Goal: Information Seeking & Learning: Learn about a topic

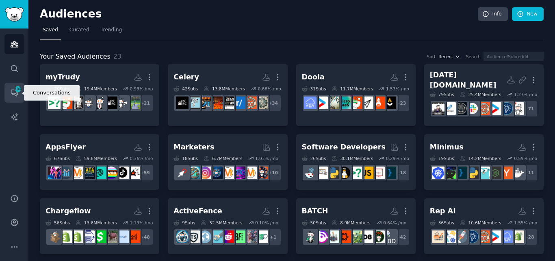
click at [15, 95] on icon "Sidebar" at bounding box center [14, 93] width 7 height 7
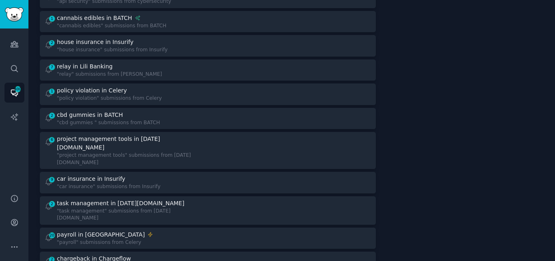
scroll to position [561, 0]
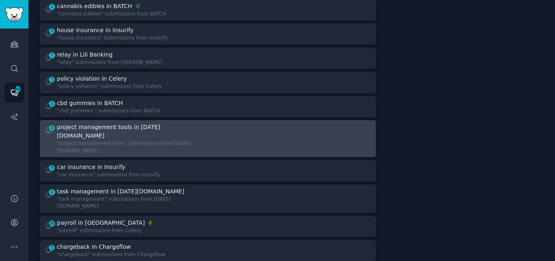
click at [143, 140] on div ""project management tools" submissions from [DATE][DOMAIN_NAME]" at bounding box center [129, 147] width 145 height 14
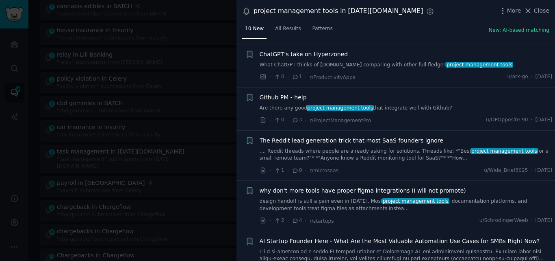
scroll to position [61, 0]
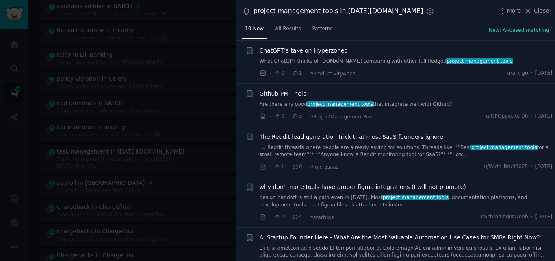
click at [365, 104] on link "Are there any good project management tools that integrate well with Github?" at bounding box center [406, 104] width 293 height 7
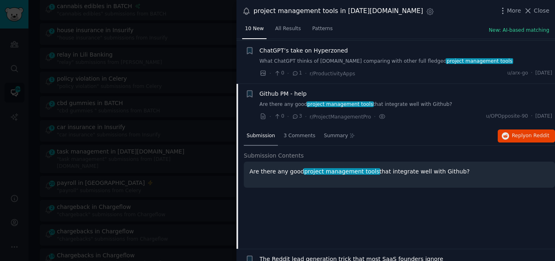
scroll to position [106, 0]
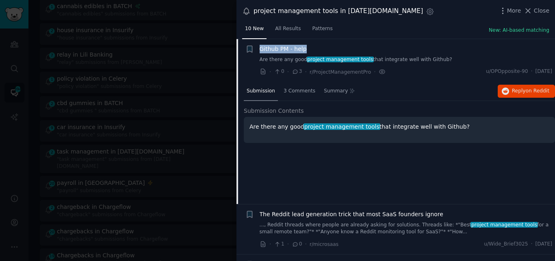
drag, startPoint x: 314, startPoint y: 46, endPoint x: 260, endPoint y: 48, distance: 54.1
click at [260, 48] on div "Github PM - help" at bounding box center [406, 49] width 293 height 9
copy span "Github PM - help"
click at [294, 49] on span "Github PM - help" at bounding box center [283, 49] width 47 height 9
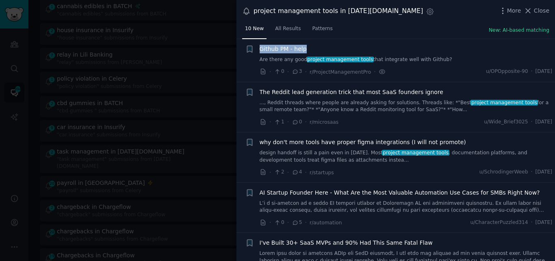
click at [294, 49] on span "Github PM - help" at bounding box center [283, 49] width 47 height 9
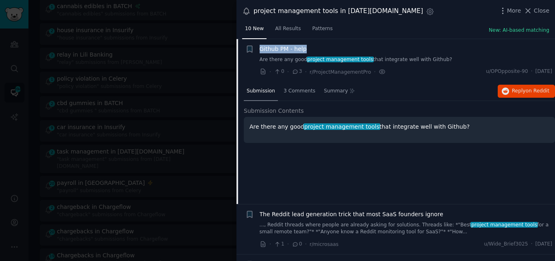
click at [271, 49] on span "Github PM - help" at bounding box center [283, 49] width 47 height 9
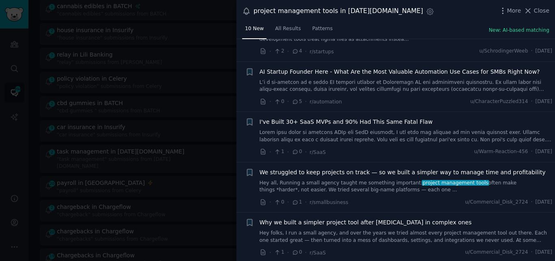
scroll to position [278, 0]
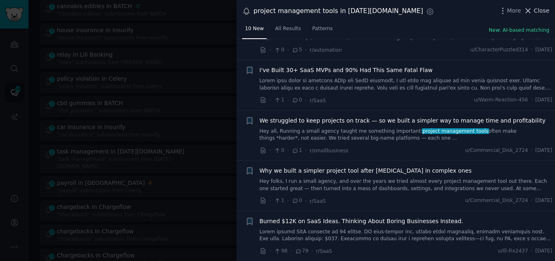
click at [536, 8] on span "Close" at bounding box center [541, 11] width 15 height 9
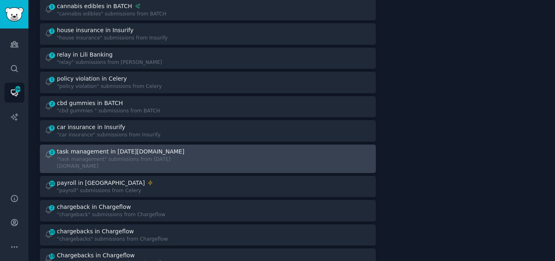
click at [120, 148] on div "task management in [DATE][DOMAIN_NAME]" at bounding box center [121, 151] width 128 height 9
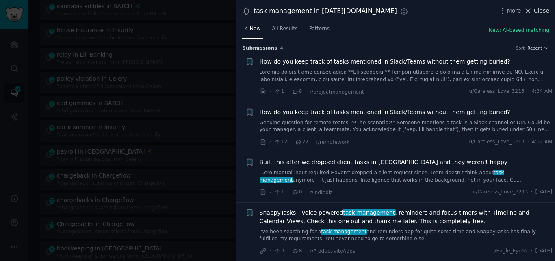
click at [538, 10] on span "Close" at bounding box center [541, 11] width 15 height 9
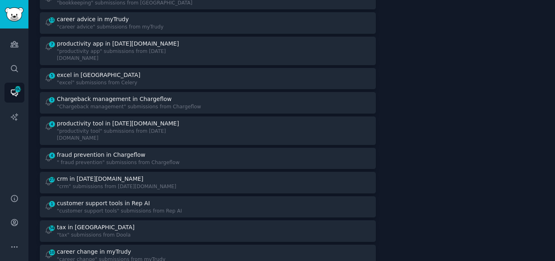
scroll to position [818, 0]
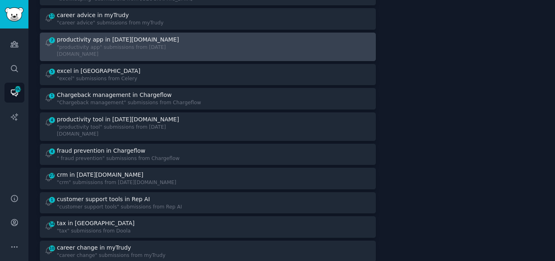
click at [162, 35] on div "productivity app in [DATE][DOMAIN_NAME]" at bounding box center [129, 39] width 145 height 9
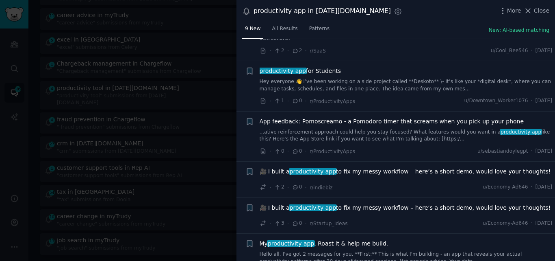
scroll to position [207, 0]
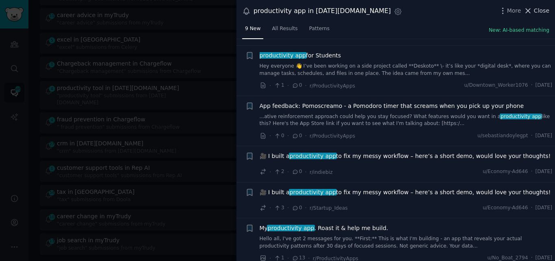
click at [537, 12] on span "Close" at bounding box center [541, 11] width 15 height 9
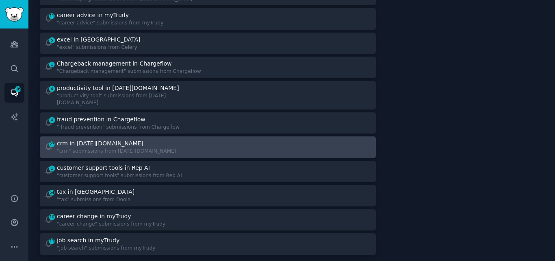
click at [110, 148] on div ""crm" submissions from [DATE][DOMAIN_NAME]" at bounding box center [116, 151] width 119 height 7
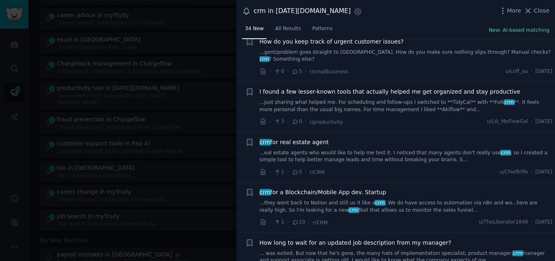
scroll to position [384, 0]
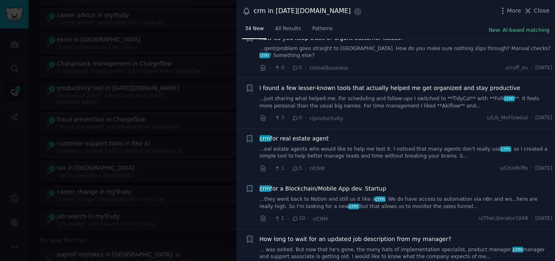
click at [322, 146] on link "...eal estate agents who would like to help me test it. I noticed that many age…" at bounding box center [406, 153] width 293 height 14
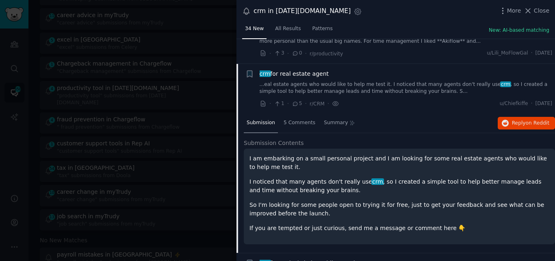
scroll to position [458, 0]
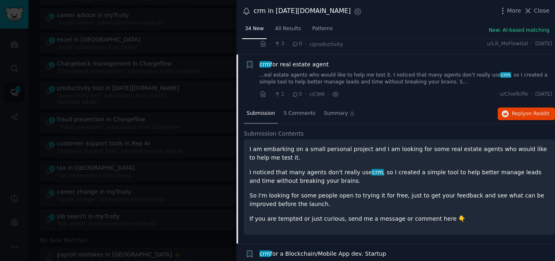
click at [295, 60] on span "crm for real estate agent" at bounding box center [295, 64] width 70 height 9
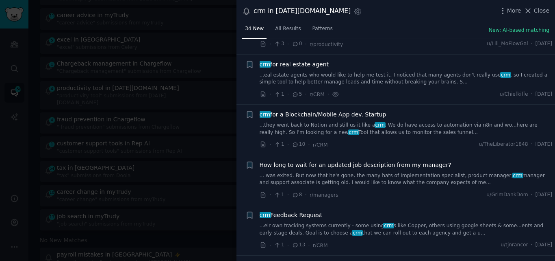
click at [295, 122] on link "...they went back to Notion and still us it like a crm . We do have access to a…" at bounding box center [406, 129] width 293 height 14
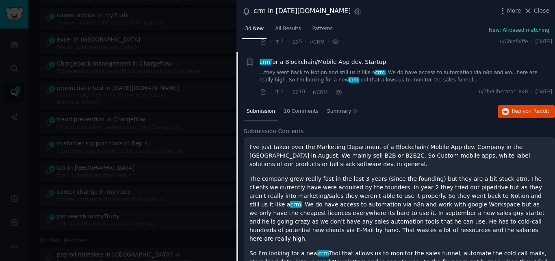
scroll to position [503, 0]
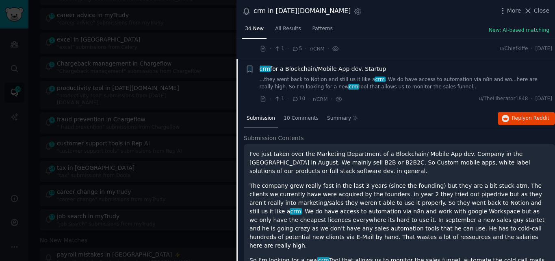
drag, startPoint x: 384, startPoint y: 52, endPoint x: 261, endPoint y: 54, distance: 123.6
click at [261, 65] on div "crm for a Blockchain/Mobile App dev. Startup" at bounding box center [406, 69] width 293 height 9
copy span "crm for a Blockchain/Mobile App dev. Startup"
click at [299, 65] on span "crm for a Blockchain/Mobile App dev. Startup" at bounding box center [323, 69] width 127 height 9
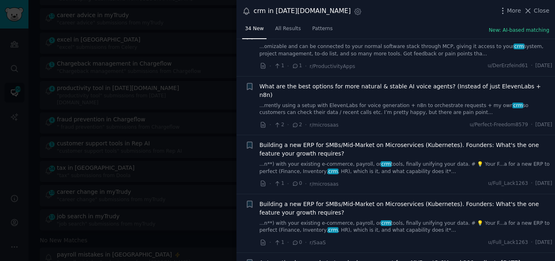
scroll to position [1179, 0]
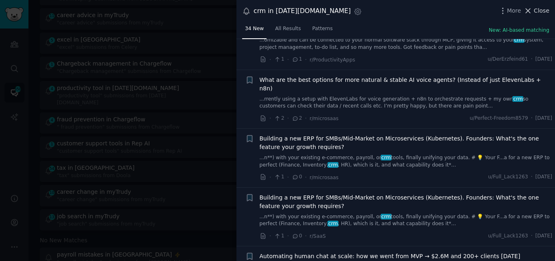
click at [532, 10] on icon at bounding box center [528, 11] width 9 height 9
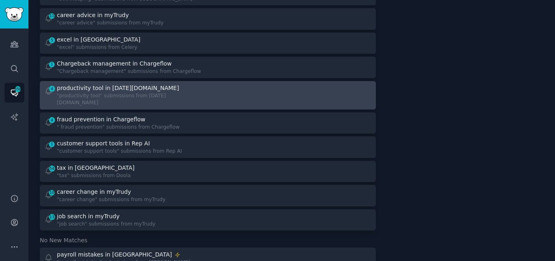
click at [125, 84] on div "productivity tool in [DATE][DOMAIN_NAME]" at bounding box center [118, 88] width 122 height 9
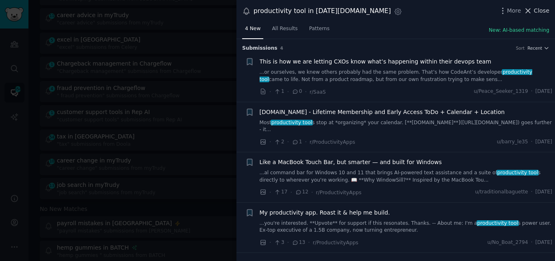
click at [535, 10] on button "Close" at bounding box center [537, 11] width 26 height 9
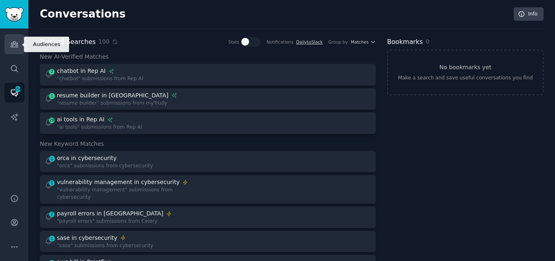
click at [11, 54] on link "Audiences" at bounding box center [14, 44] width 20 height 20
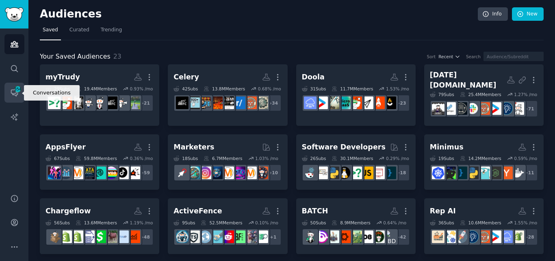
click at [10, 90] on icon "Sidebar" at bounding box center [14, 92] width 9 height 9
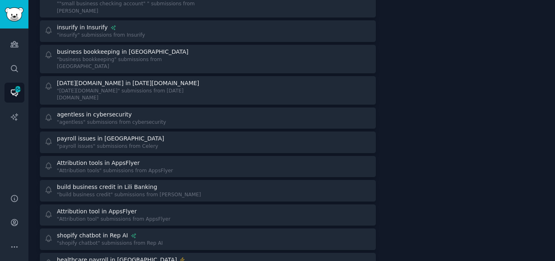
scroll to position [1396, 0]
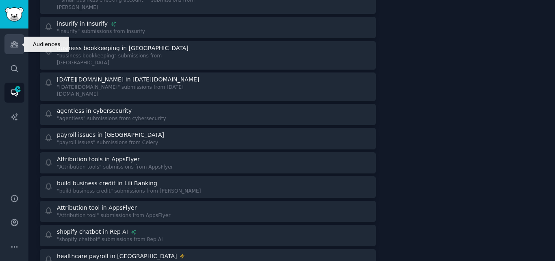
click at [10, 40] on icon "Sidebar" at bounding box center [14, 44] width 9 height 9
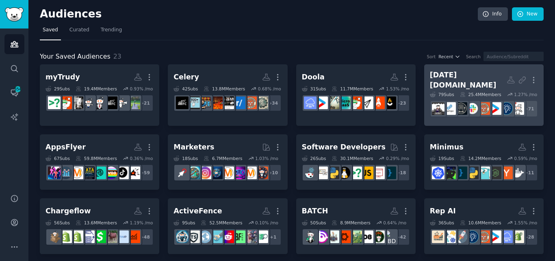
click at [452, 82] on div "[DATE][DOMAIN_NAME]" at bounding box center [468, 80] width 77 height 20
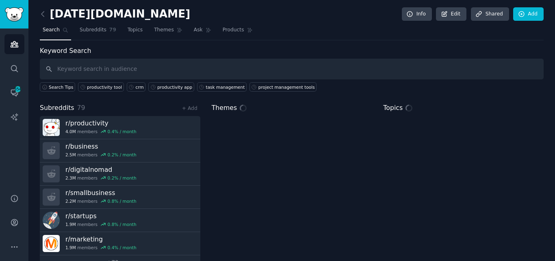
click at [216, 66] on input "text" at bounding box center [292, 69] width 504 height 21
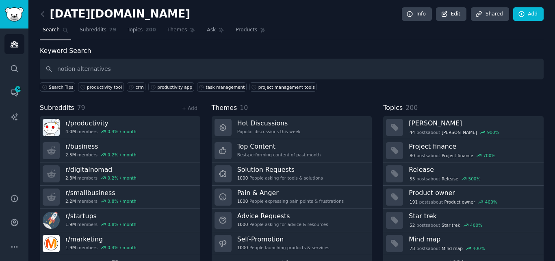
type input "notion alternatives"
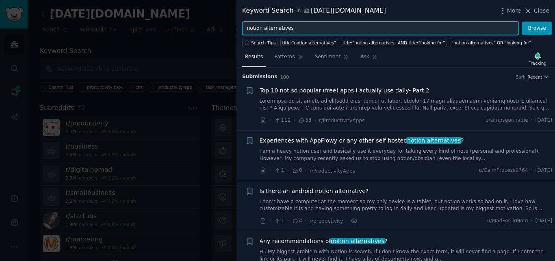
click at [297, 22] on input "notion alternatives" at bounding box center [380, 29] width 277 height 14
drag, startPoint x: 262, startPoint y: 29, endPoint x: 237, endPoint y: 28, distance: 25.7
click at [237, 28] on div "notion alternatives Browse" at bounding box center [396, 29] width 319 height 14
click at [522, 22] on button "Browse" at bounding box center [537, 29] width 30 height 14
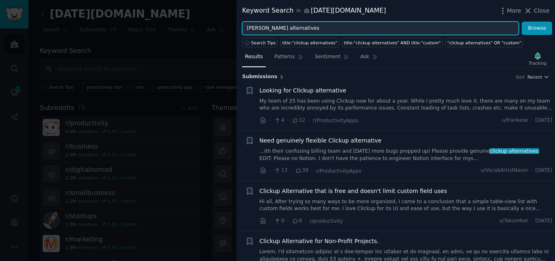
type input "[PERSON_NAME] alternatives"
click at [522, 22] on button "Browse" at bounding box center [537, 29] width 30 height 14
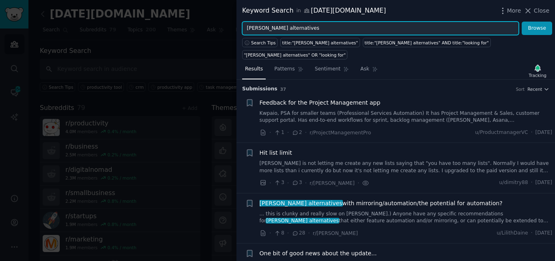
click at [292, 30] on input "[PERSON_NAME] alternatives" at bounding box center [380, 29] width 277 height 14
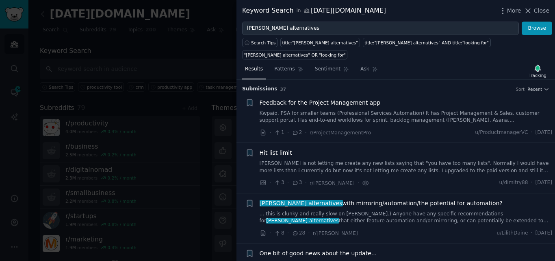
click at [298, 98] on span "Feedback for the Project Management app" at bounding box center [320, 102] width 121 height 9
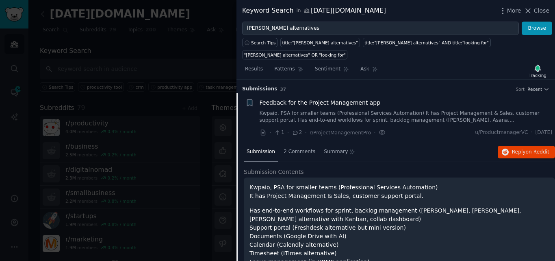
scroll to position [13, 0]
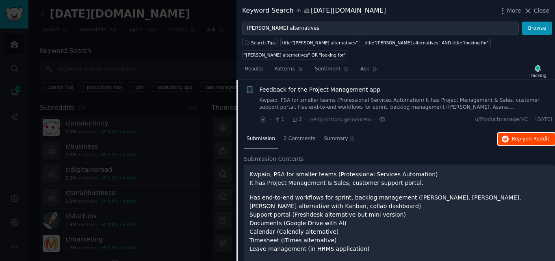
click at [510, 133] on button "Reply on Reddit" at bounding box center [526, 139] width 57 height 13
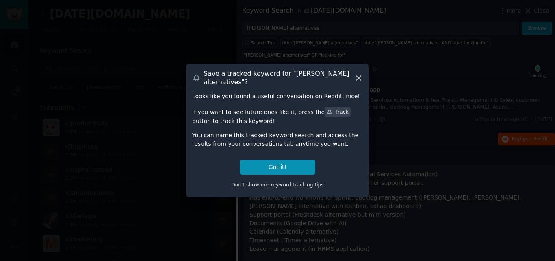
click at [358, 75] on icon at bounding box center [358, 78] width 9 height 9
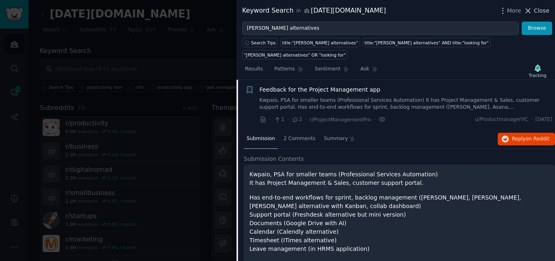
click at [531, 10] on icon at bounding box center [528, 11] width 4 height 4
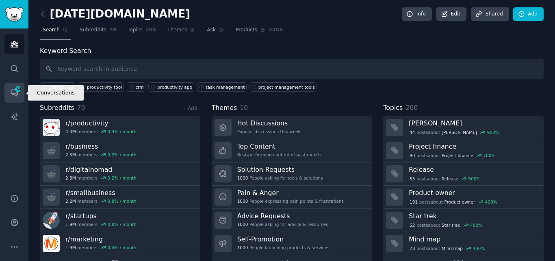
click at [12, 93] on icon "Sidebar" at bounding box center [14, 92] width 9 height 9
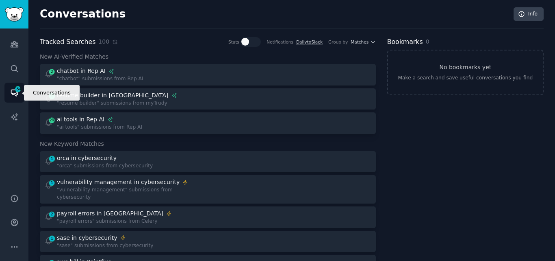
click at [17, 91] on span "354" at bounding box center [17, 89] width 7 height 6
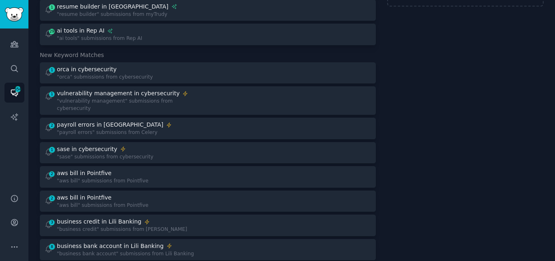
scroll to position [92, 0]
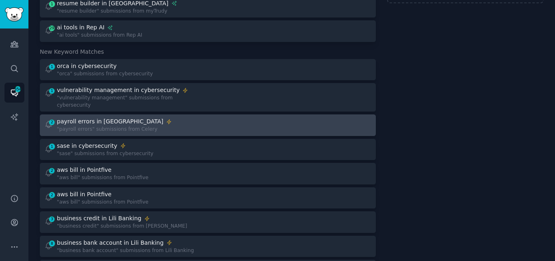
click at [145, 117] on div "2 payroll errors in Celery "payroll errors" submissions from Celery" at bounding box center [123, 125] width 158 height 16
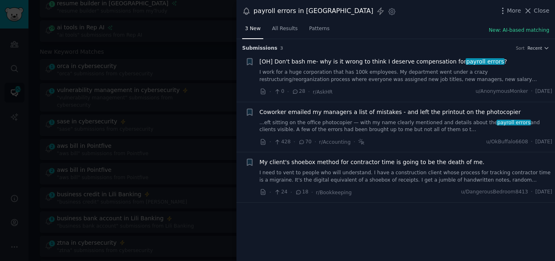
click at [367, 178] on link "I need to vent to people who will understand. I have a construction client whos…" at bounding box center [406, 176] width 293 height 14
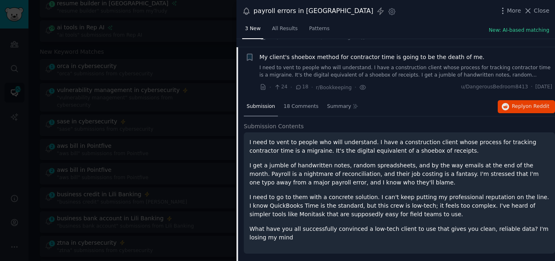
scroll to position [106, 0]
click at [296, 50] on li "+ My client's shoebox method for contractor time is going to be the death of me…" at bounding box center [396, 71] width 319 height 50
click at [295, 54] on span "My client's shoebox method for contractor time is going to be the death of me." at bounding box center [372, 56] width 225 height 9
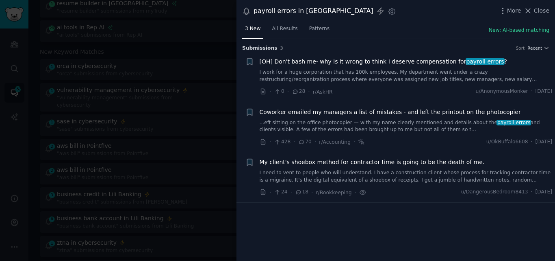
click at [345, 169] on link "I need to vent to people who will understand. I have a construction client whos…" at bounding box center [406, 176] width 293 height 14
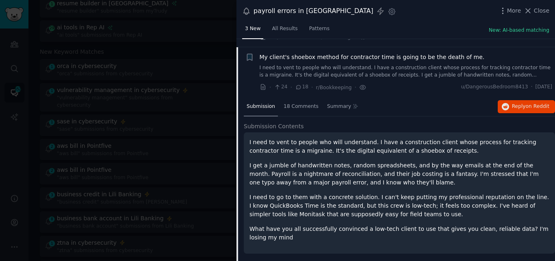
scroll to position [106, 0]
click at [513, 126] on h2 "Submission Contents" at bounding box center [399, 125] width 311 height 9
click at [531, 12] on icon at bounding box center [528, 11] width 4 height 4
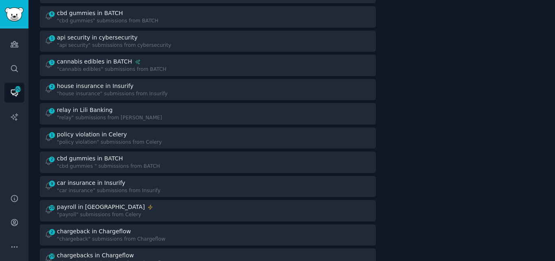
scroll to position [497, 0]
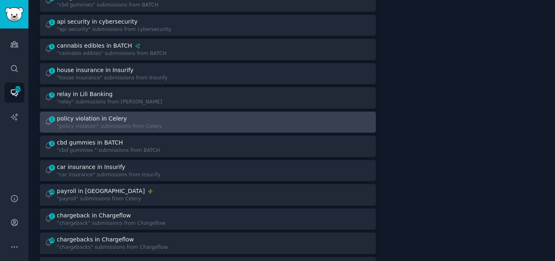
click at [141, 123] on div ""policy violation" submissions from Celery" at bounding box center [109, 126] width 105 height 7
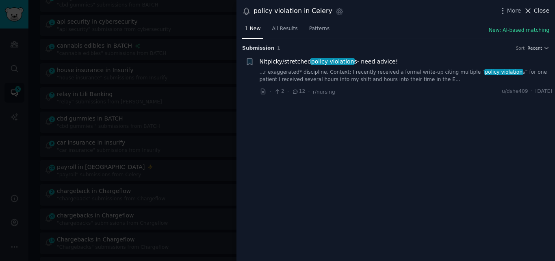
click at [535, 12] on button "Close" at bounding box center [537, 11] width 26 height 9
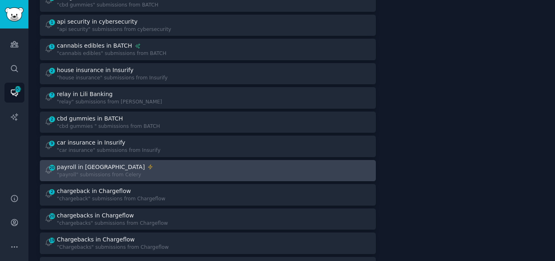
click at [112, 163] on div "payroll in [GEOGRAPHIC_DATA]" at bounding box center [105, 167] width 96 height 9
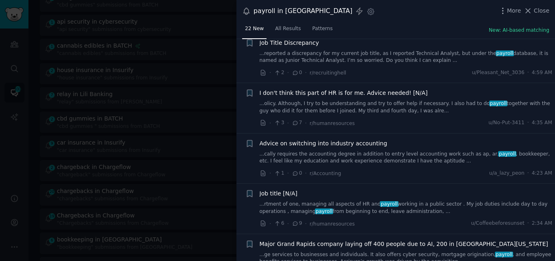
scroll to position [71, 0]
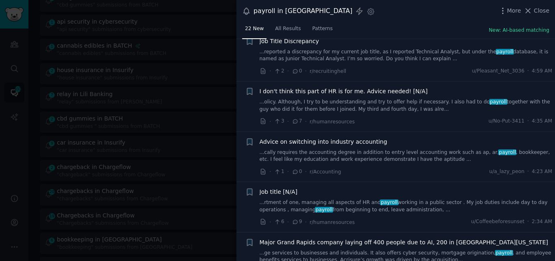
click at [341, 101] on link "...olicy. Although, I try to be understanding and try to offer help if necessar…" at bounding box center [406, 105] width 293 height 14
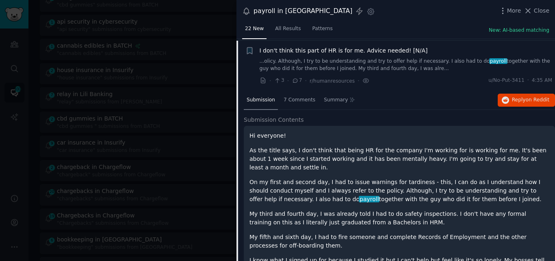
scroll to position [113, 0]
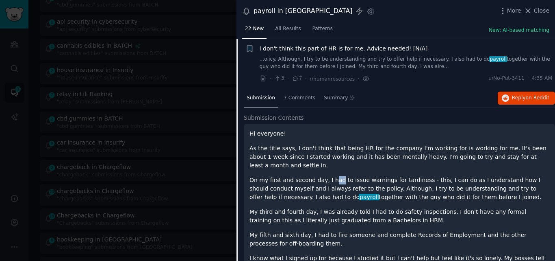
drag, startPoint x: 327, startPoint y: 166, endPoint x: 333, endPoint y: 173, distance: 9.3
click at [333, 173] on div "Hi everyone! As the title says, I don't think that being HR for the company I'm…" at bounding box center [400, 238] width 300 height 219
click at [320, 46] on span "I don't think this part of HR is for me. Advice needed! [N/A]" at bounding box center [344, 48] width 168 height 9
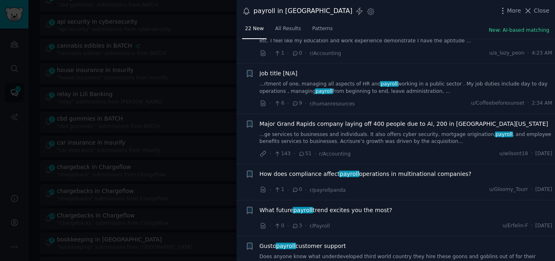
scroll to position [197, 0]
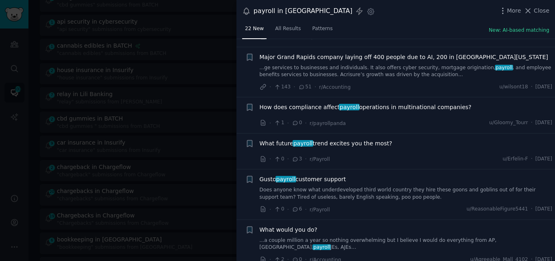
click at [551, 99] on li "+ How does compliance affect payroll operations in multinational companies? · 1…" at bounding box center [396, 115] width 319 height 36
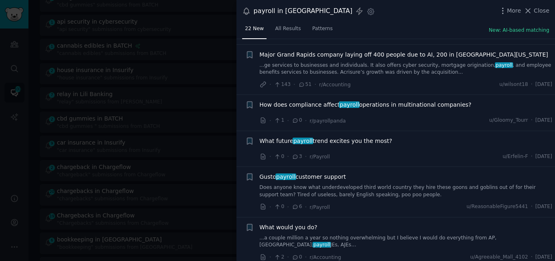
click at [551, 100] on li "+ How does compliance affect payroll operations in multinational companies? · 1…" at bounding box center [396, 113] width 319 height 36
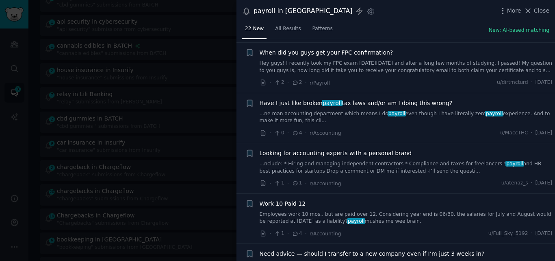
scroll to position [834, 0]
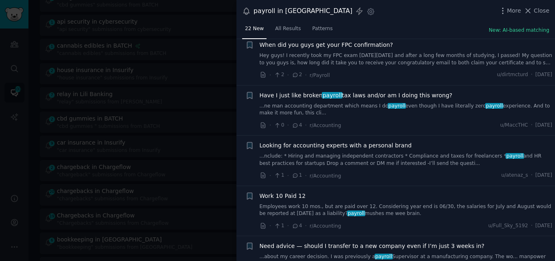
click at [335, 102] on link "...ne man accounting department which means I do payroll even though I have lit…" at bounding box center [406, 109] width 293 height 14
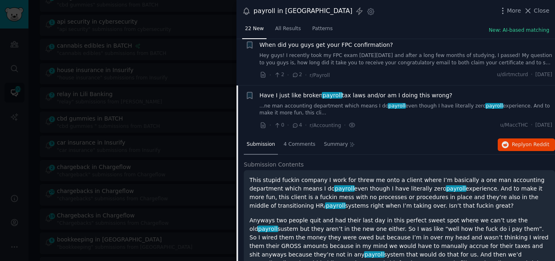
scroll to position [874, 0]
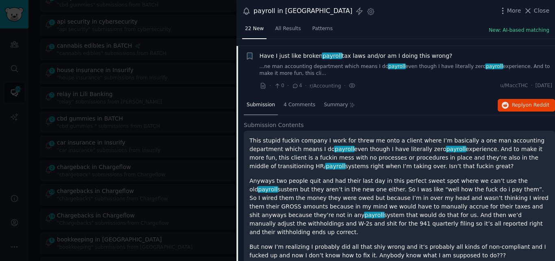
click at [531, 7] on icon at bounding box center [528, 11] width 9 height 9
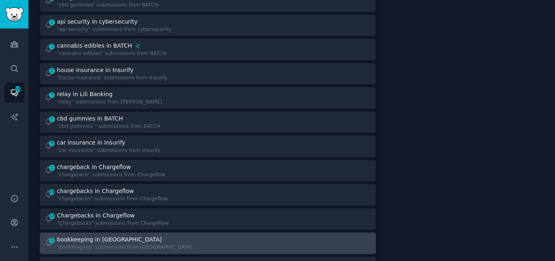
click at [93, 235] on div "bookkeeping in [GEOGRAPHIC_DATA]" at bounding box center [109, 239] width 105 height 9
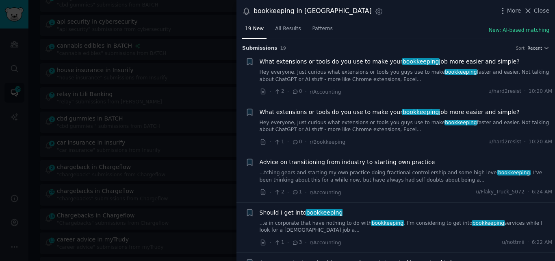
click at [343, 123] on link "Hey everyone, Just curious what extensions or tools you guys use to make bookke…" at bounding box center [406, 126] width 293 height 14
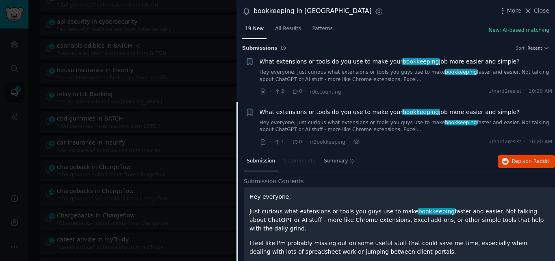
scroll to position [63, 0]
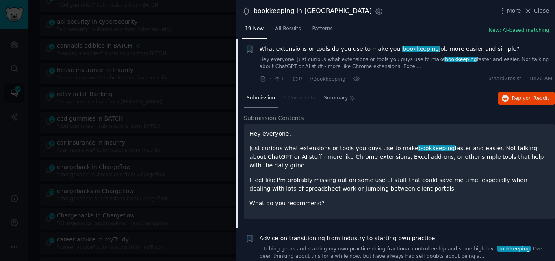
click at [291, 45] on span "What extensions or tools do you use to make your bookkeeping job more easier an…" at bounding box center [390, 49] width 260 height 9
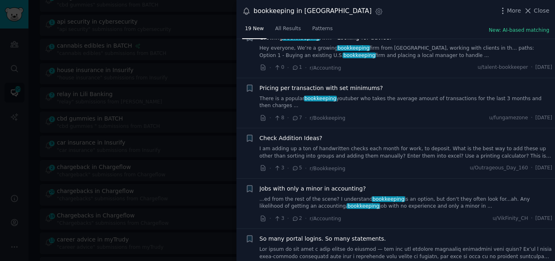
scroll to position [737, 0]
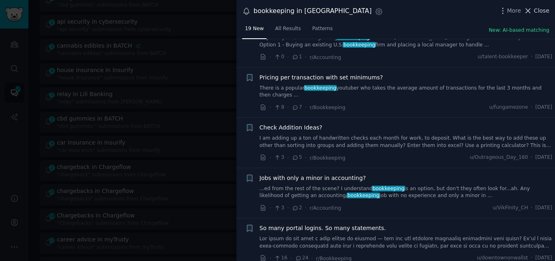
click at [542, 11] on span "Close" at bounding box center [541, 11] width 15 height 9
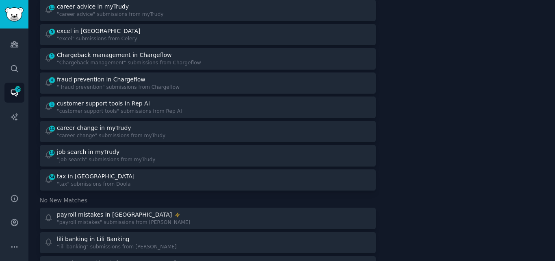
scroll to position [738, 0]
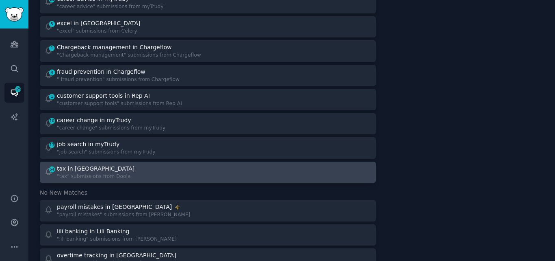
click at [157, 167] on div "54 tax in Doola "tax" submissions from [GEOGRAPHIC_DATA]" at bounding box center [123, 172] width 158 height 16
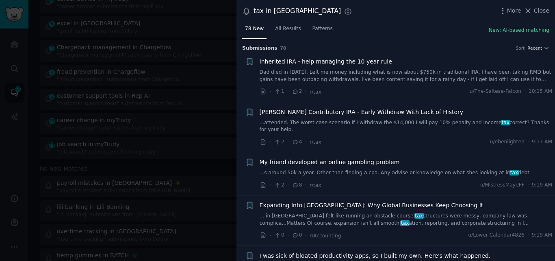
drag, startPoint x: 553, startPoint y: 44, endPoint x: 555, endPoint y: 51, distance: 7.2
click at [555, 51] on div "Submission s 78 Sort Recent + Inherited IRA - help managing the 10 year rule Da…" at bounding box center [396, 150] width 319 height 222
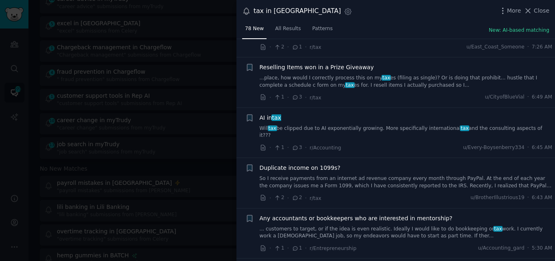
scroll to position [389, 0]
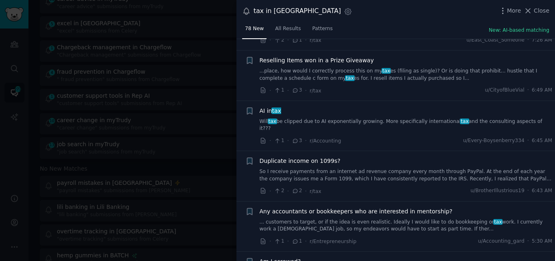
click at [357, 118] on link "Will tax be clipped due to AI exponentially growing. More specifically internat…" at bounding box center [406, 125] width 293 height 14
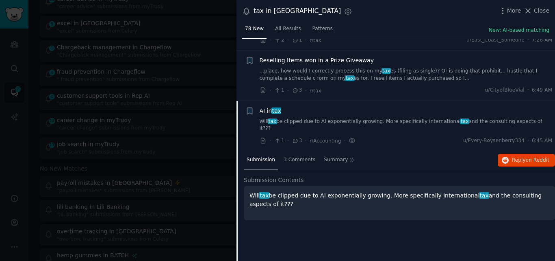
scroll to position [443, 0]
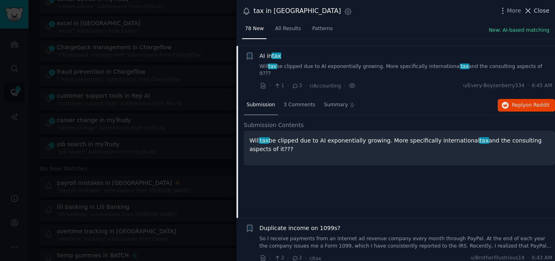
click at [531, 13] on icon at bounding box center [528, 11] width 4 height 4
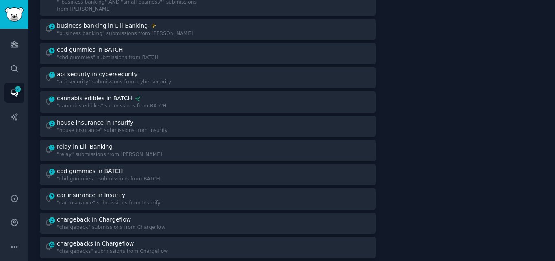
scroll to position [437, 0]
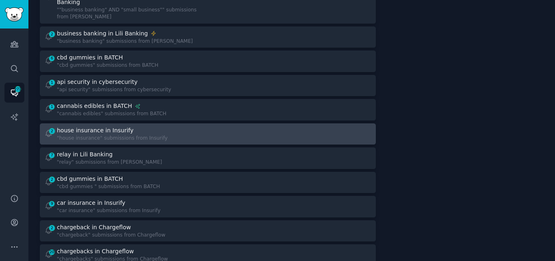
click at [168, 131] on div "2 house insurance in Insurify "house insurance" submissions from Insurify" at bounding box center [123, 134] width 158 height 16
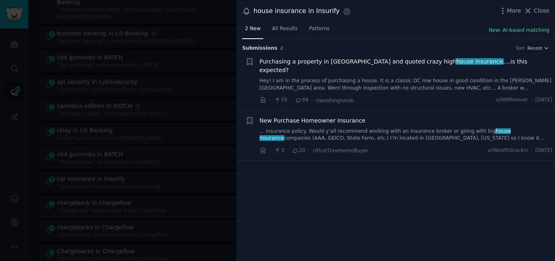
click at [308, 77] on link "Hey! I am in the process of purchasing a house. It is a classic DC row house in…" at bounding box center [406, 84] width 293 height 14
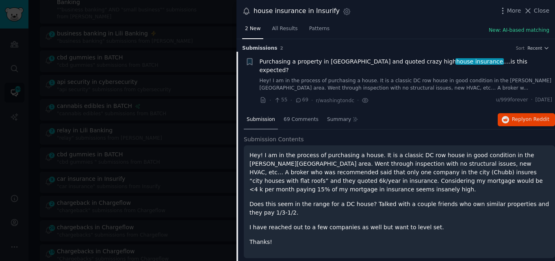
scroll to position [13, 0]
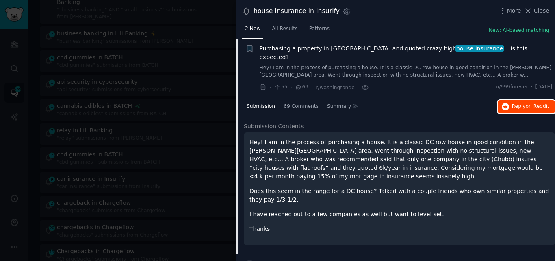
click at [515, 103] on span "Reply on Reddit" at bounding box center [530, 106] width 37 height 7
click at [356, 49] on span "Purchasing a property in [GEOGRAPHIC_DATA] and quoted crazy high house insuranc…" at bounding box center [406, 52] width 293 height 17
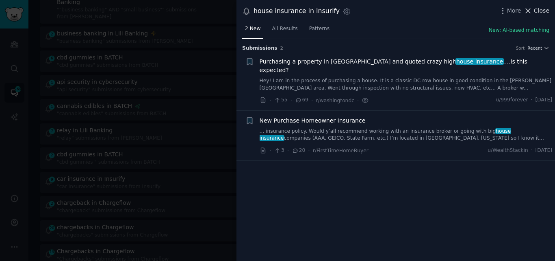
click at [532, 11] on icon at bounding box center [528, 11] width 9 height 9
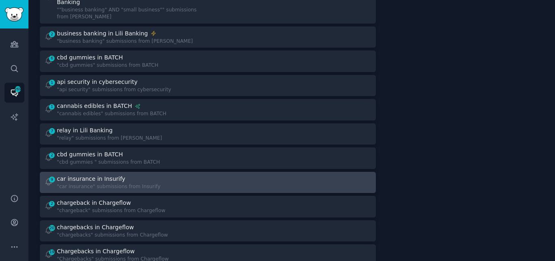
click at [90, 183] on div ""car insurance" submissions from Insurify" at bounding box center [109, 186] width 104 height 7
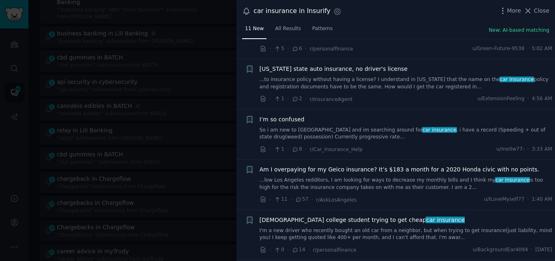
scroll to position [94, 0]
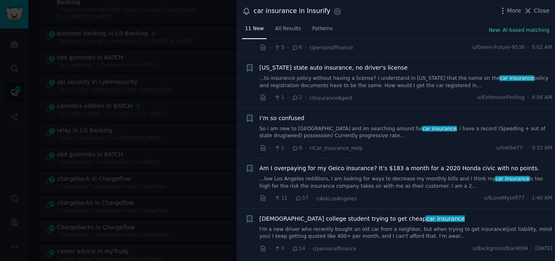
click at [292, 134] on link "So i am new to [GEOGRAPHIC_DATA] and im searching around for car insurance , i …" at bounding box center [406, 132] width 293 height 14
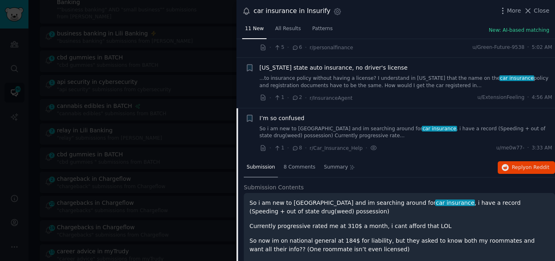
scroll to position [163, 0]
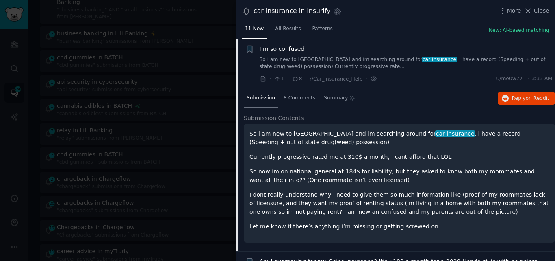
click at [272, 48] on span "I’m so confused" at bounding box center [282, 49] width 45 height 9
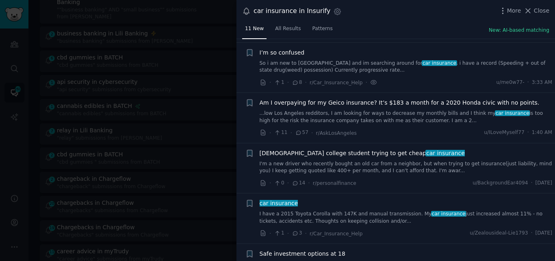
scroll to position [157, 0]
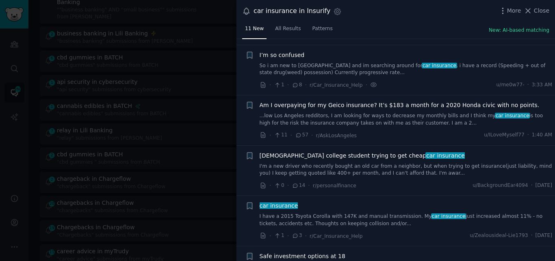
click at [304, 68] on link "So i am new to [GEOGRAPHIC_DATA] and im searching around for car insurance , i …" at bounding box center [406, 69] width 293 height 14
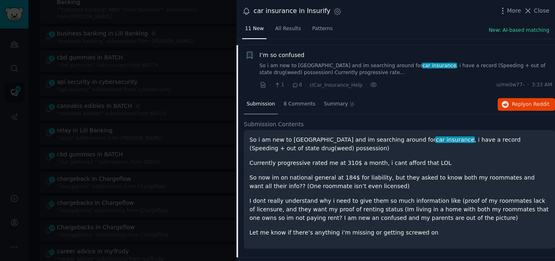
scroll to position [163, 0]
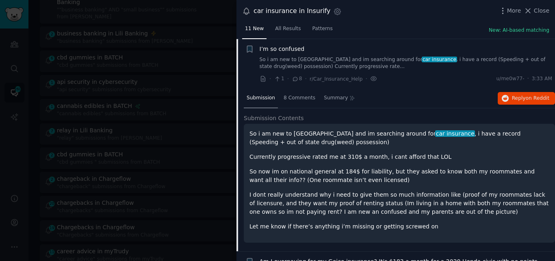
click at [289, 48] on span "I’m so confused" at bounding box center [282, 49] width 45 height 9
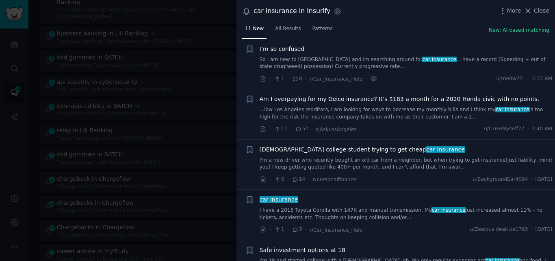
click at [327, 111] on link "...low Los Angeles redditors, I am looking for ways to decrease my monthly bill…" at bounding box center [406, 113] width 293 height 14
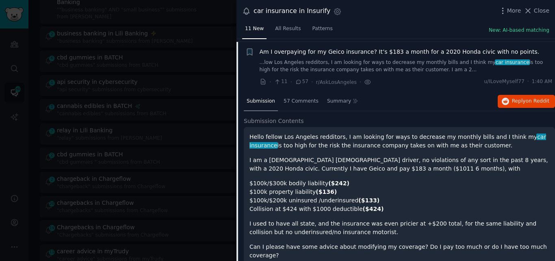
scroll to position [214, 0]
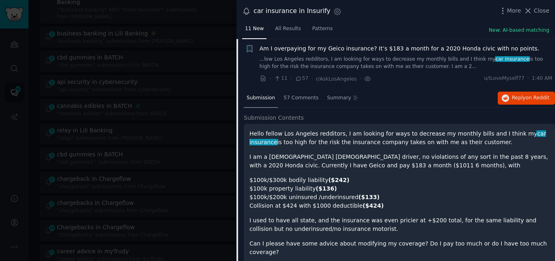
click at [536, 9] on span "Close" at bounding box center [541, 11] width 15 height 9
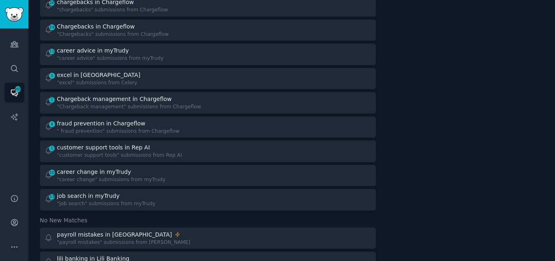
scroll to position [642, 0]
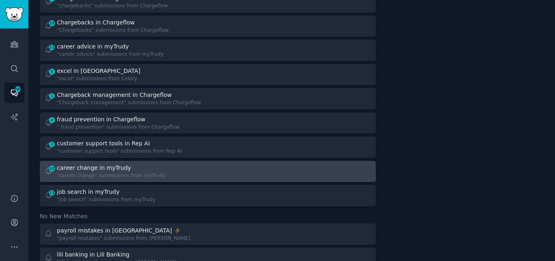
click at [129, 163] on div "career change in myTrudy" at bounding box center [111, 167] width 109 height 9
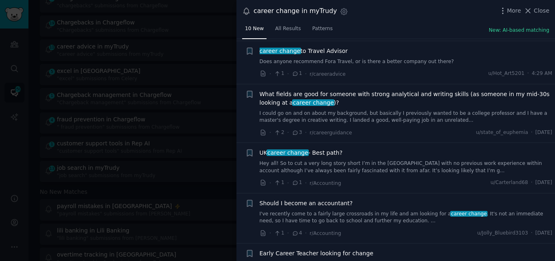
scroll to position [162, 0]
click at [349, 112] on link "I could go on and on about my background, but basically I previously wanted to …" at bounding box center [406, 116] width 293 height 14
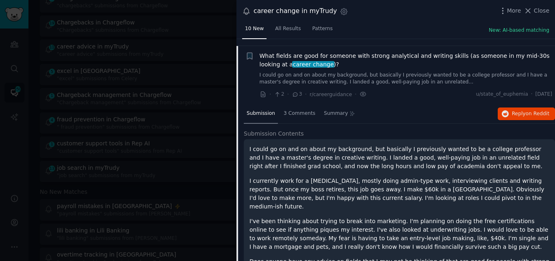
scroll to position [206, 0]
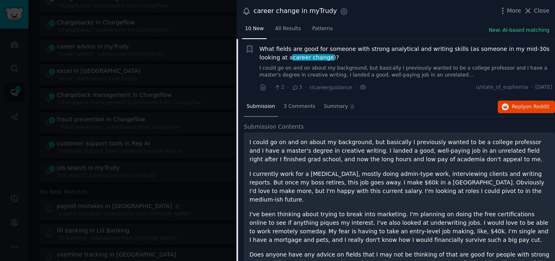
click at [277, 45] on span "What fields are good for someone with strong analytical and writing skills (as …" at bounding box center [406, 53] width 293 height 17
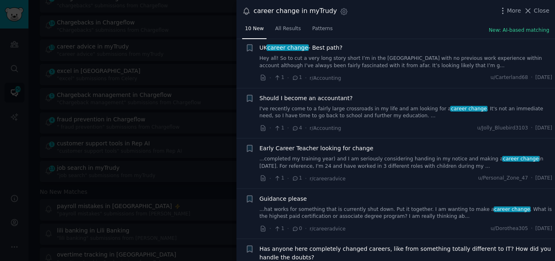
scroll to position [267, 0]
click at [417, 163] on link "...completed my training year) and I am seriously considering handing in my not…" at bounding box center [406, 162] width 293 height 14
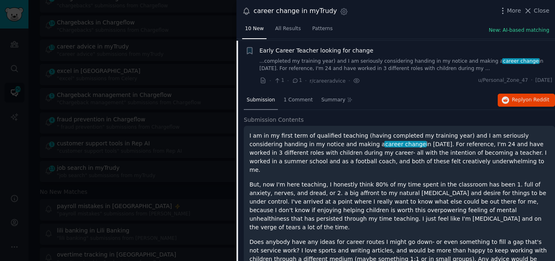
scroll to position [366, 0]
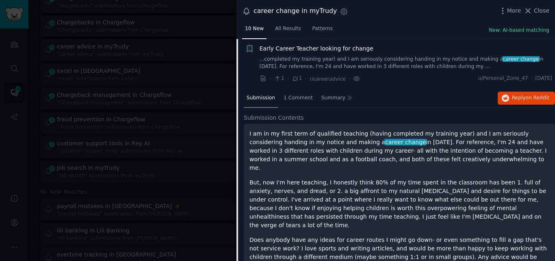
click at [353, 47] on span "Early Career Teacher looking for change" at bounding box center [317, 48] width 114 height 9
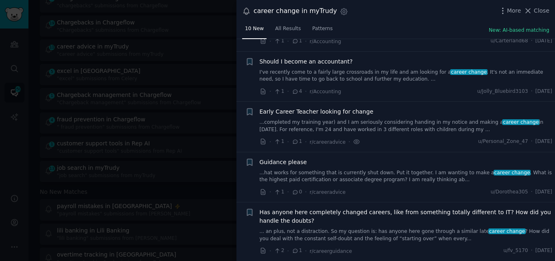
scroll to position [302, 0]
click at [384, 237] on link "... an plus, not a distraction. So my question is: has anyone here gone through…" at bounding box center [406, 235] width 293 height 14
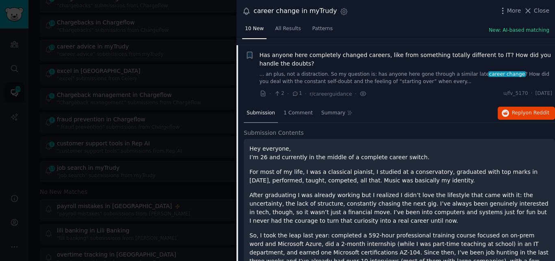
scroll to position [466, 0]
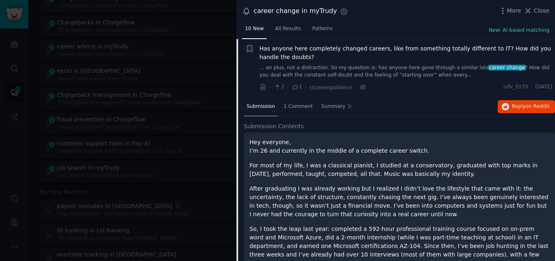
click at [278, 50] on span "Has anyone here completely changed careers, like from something totally differe…" at bounding box center [406, 52] width 293 height 17
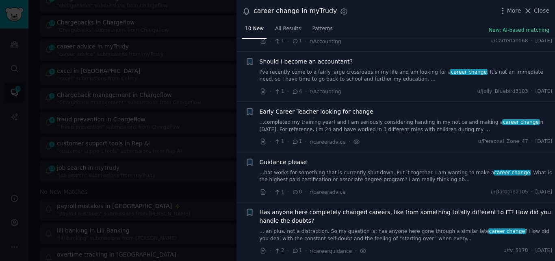
scroll to position [302, 0]
click at [535, 9] on button "Close" at bounding box center [537, 11] width 26 height 9
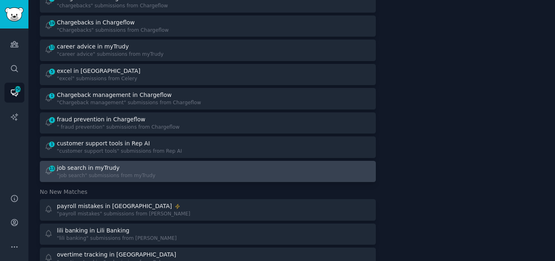
click at [95, 164] on div "job search in myTrudy" at bounding box center [88, 167] width 63 height 9
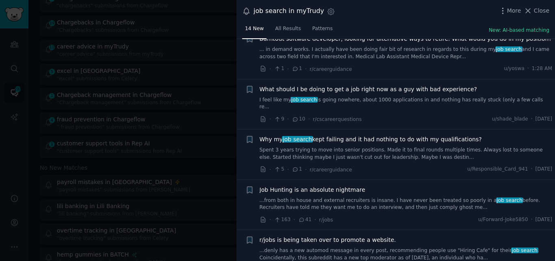
scroll to position [297, 0]
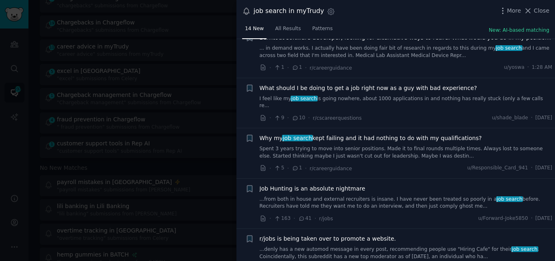
click at [415, 98] on link "I feel like my job search is going nowhere, about 1000 applications in and noth…" at bounding box center [406, 102] width 293 height 14
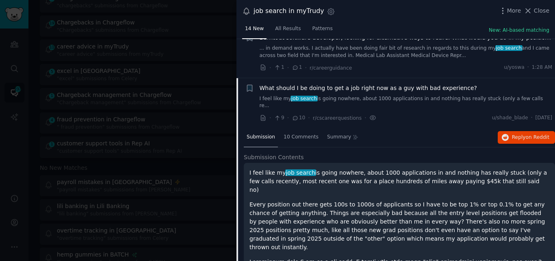
scroll to position [336, 0]
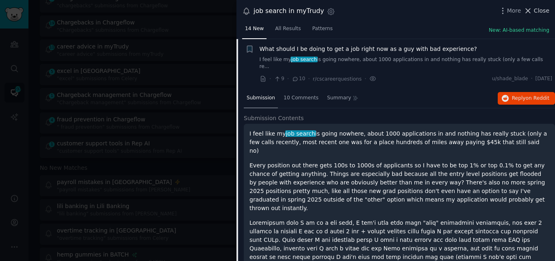
click at [530, 8] on icon at bounding box center [528, 11] width 9 height 9
